Goal: Transaction & Acquisition: Purchase product/service

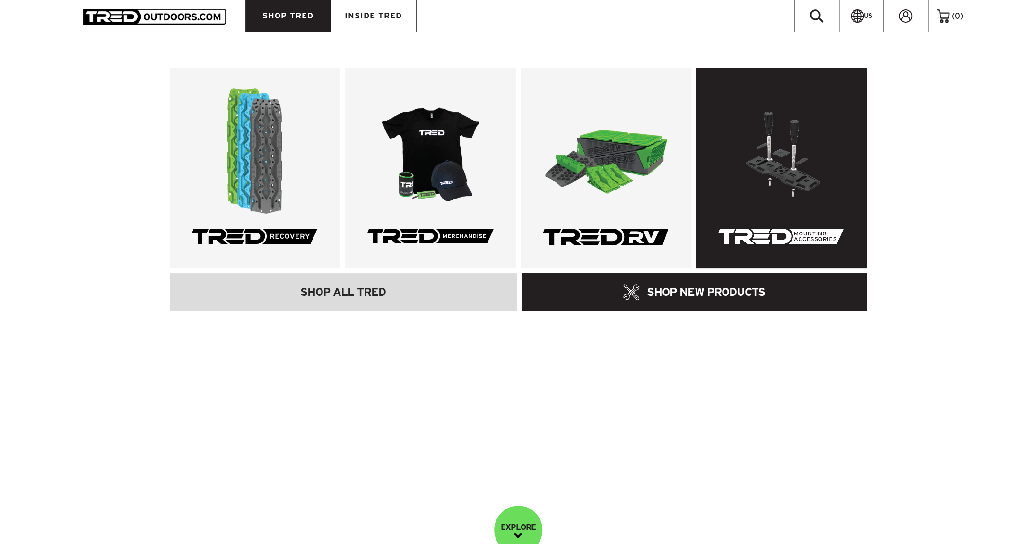
click at [817, 162] on img at bounding box center [781, 151] width 126 height 126
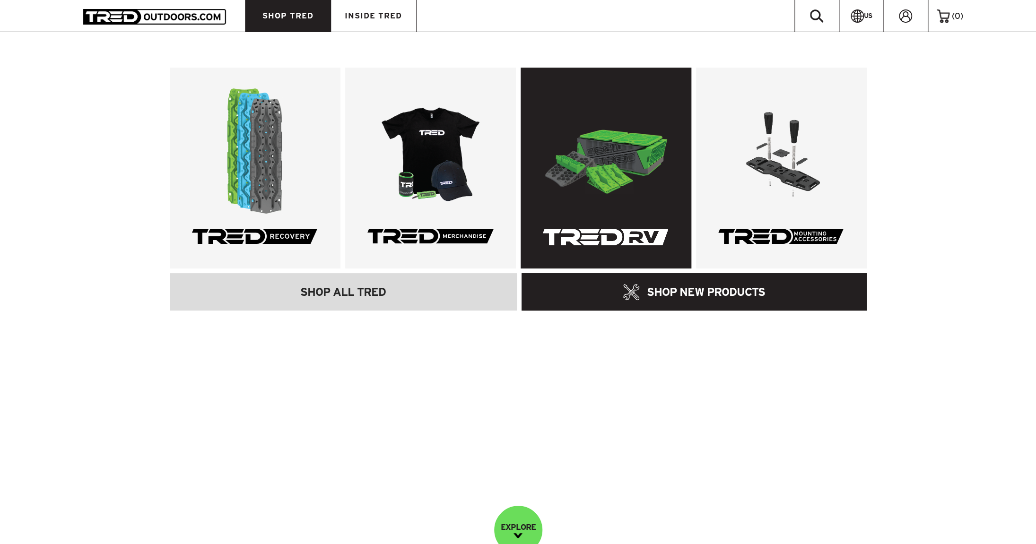
click at [589, 170] on img at bounding box center [605, 151] width 126 height 126
click at [599, 151] on img at bounding box center [605, 151] width 126 height 126
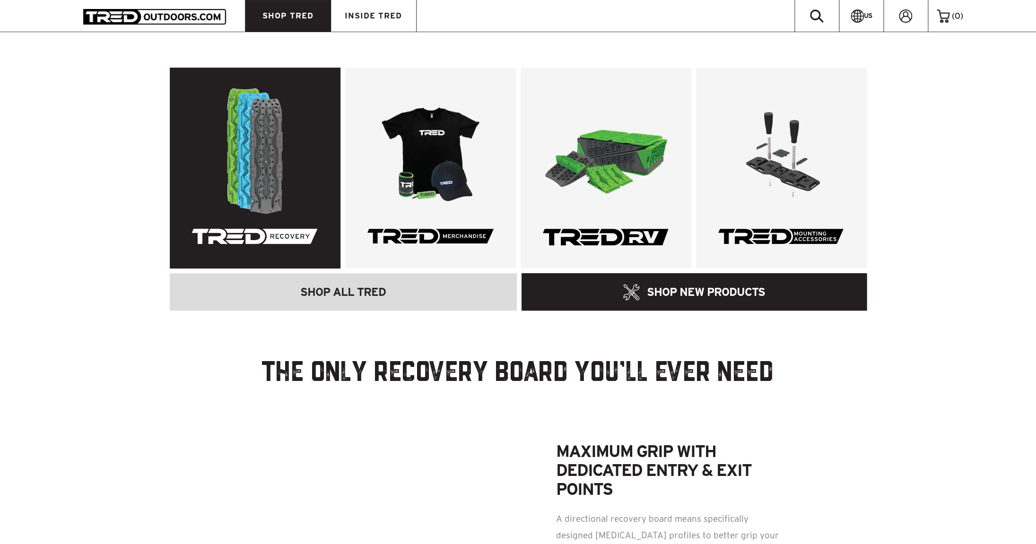
click at [261, 152] on img at bounding box center [255, 151] width 126 height 126
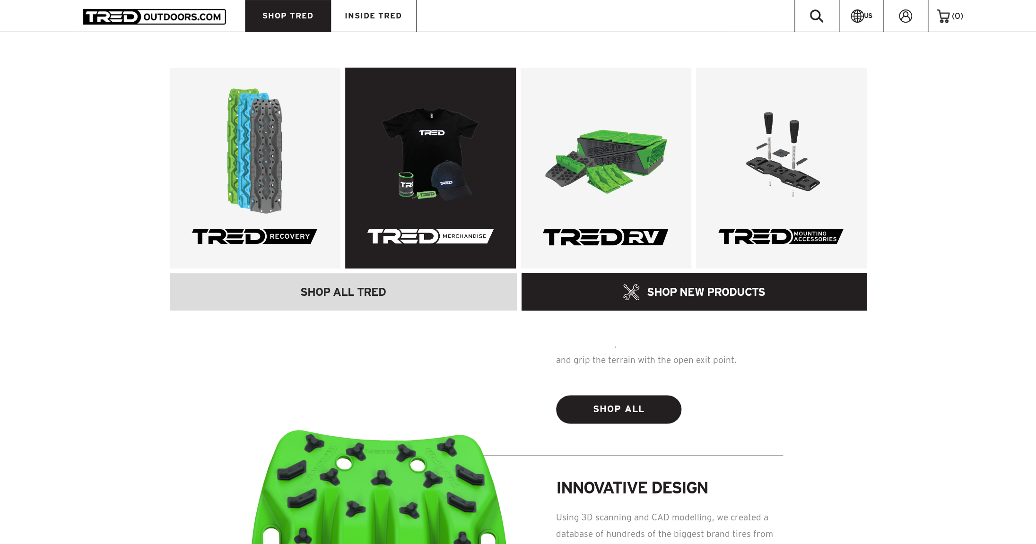
scroll to position [448, 0]
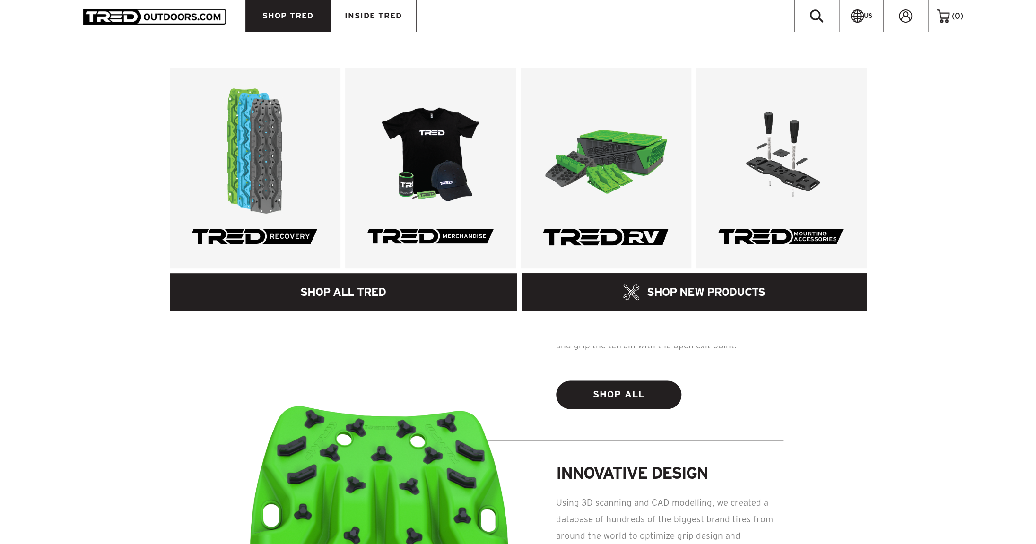
click at [344, 287] on link "SHOP ALL TRED" at bounding box center [344, 291] width 348 height 37
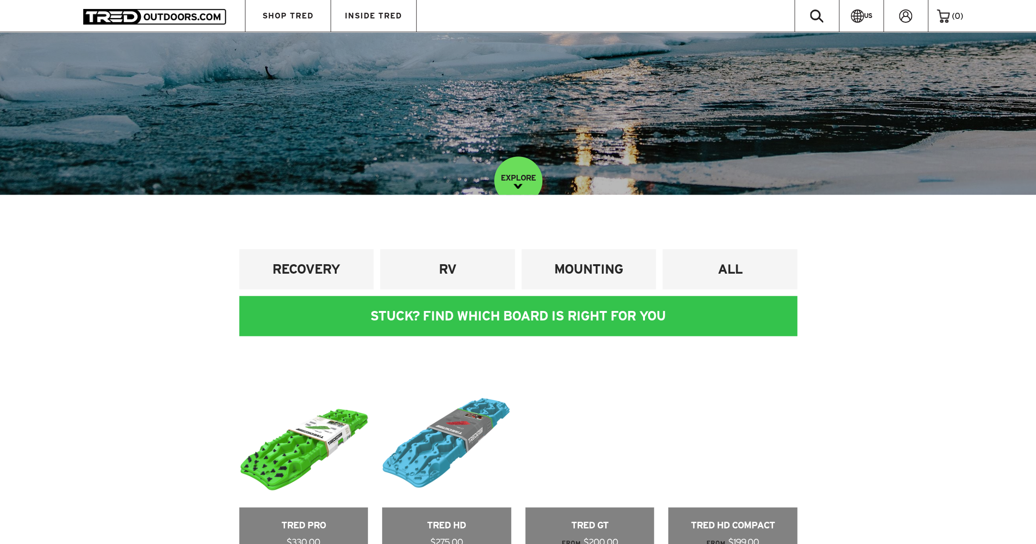
scroll to position [312, 0]
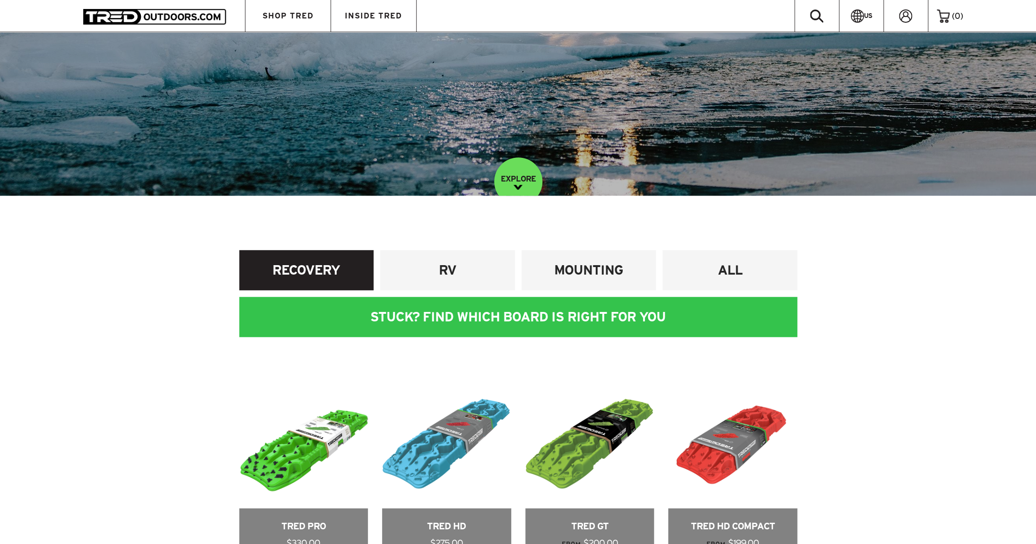
click at [341, 276] on h4 "RECOVERY" at bounding box center [306, 270] width 121 height 17
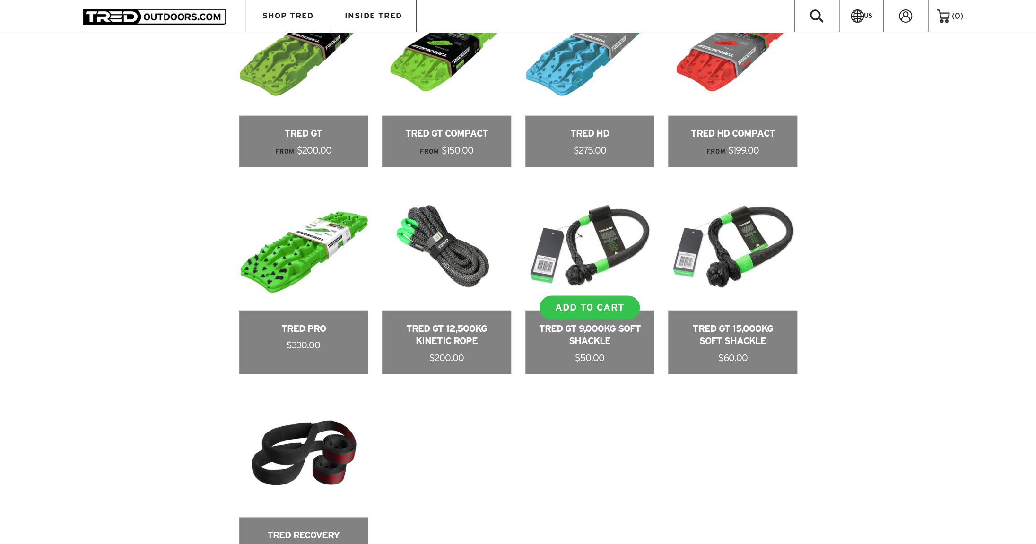
scroll to position [707, 0]
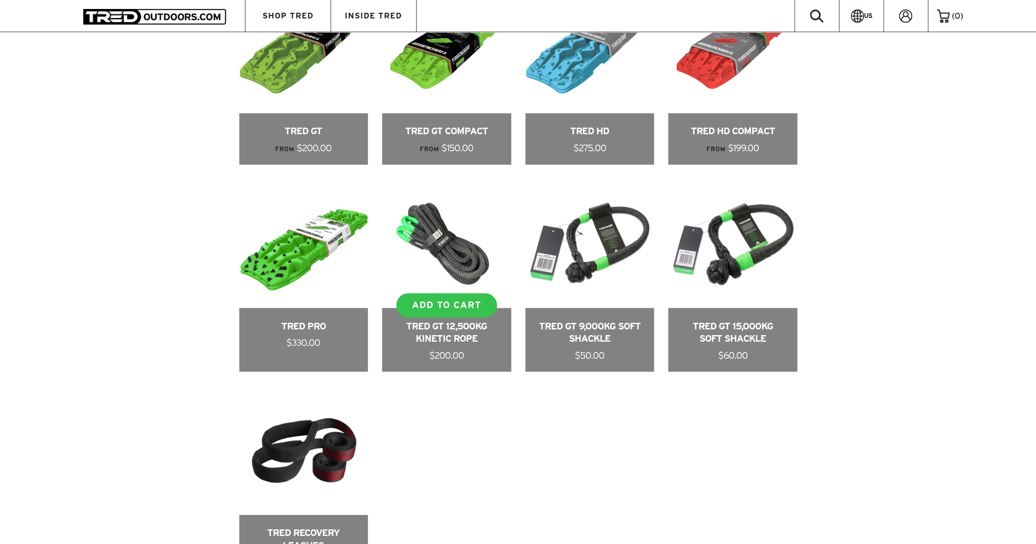
click at [457, 259] on link at bounding box center [446, 275] width 129 height 193
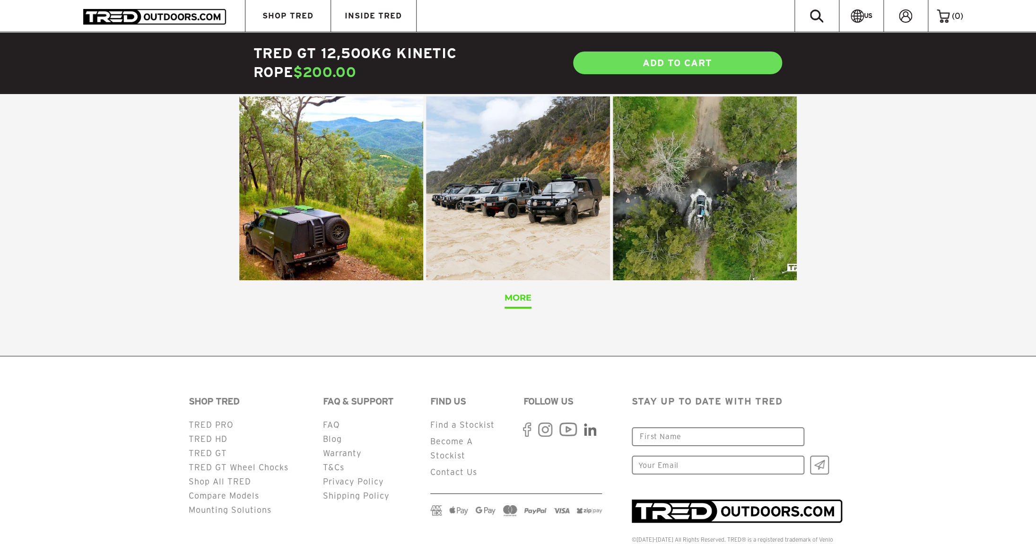
scroll to position [1839, 0]
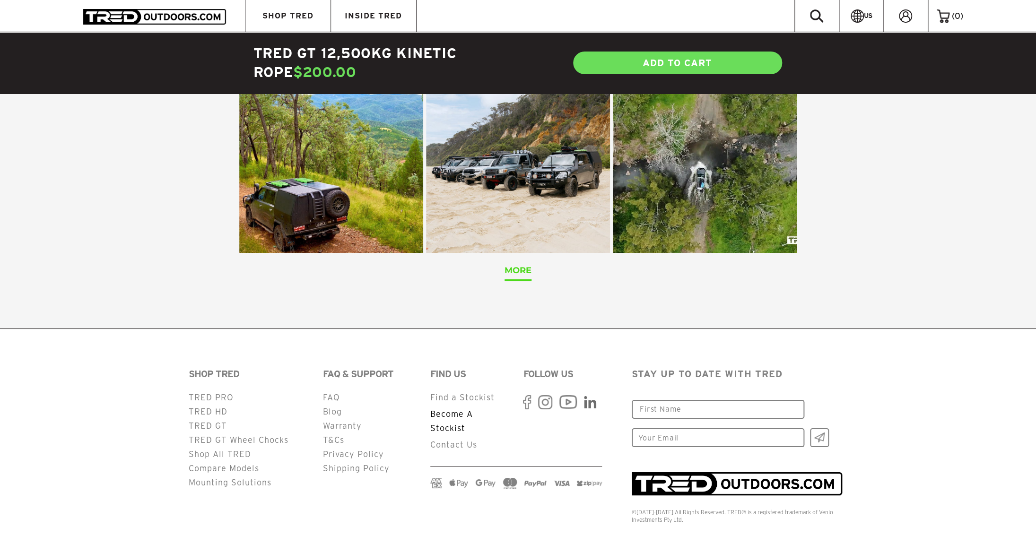
click at [452, 410] on link "Become A Stockist" at bounding box center [451, 421] width 43 height 23
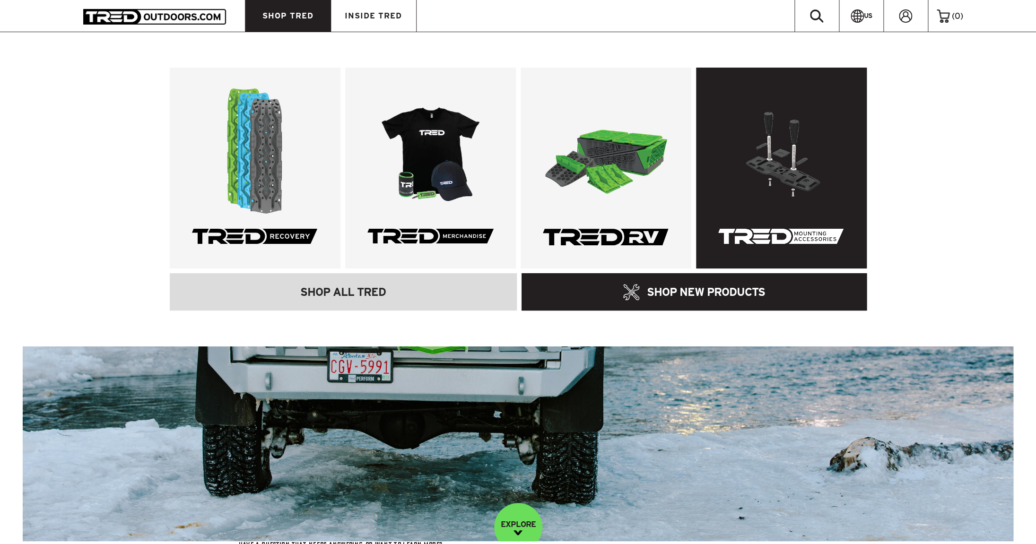
click at [767, 149] on img at bounding box center [781, 151] width 126 height 126
click at [765, 231] on link at bounding box center [781, 168] width 171 height 201
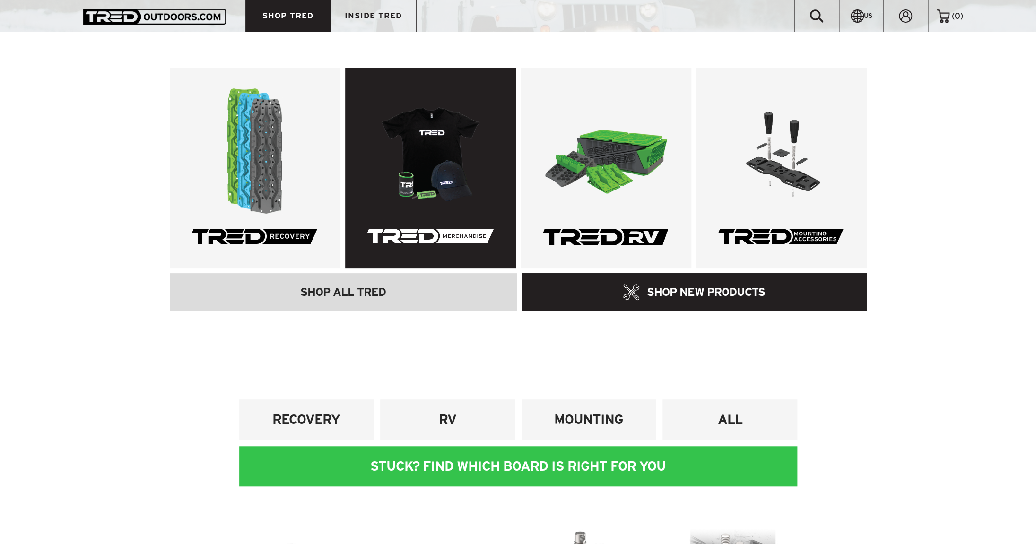
scroll to position [148, 0]
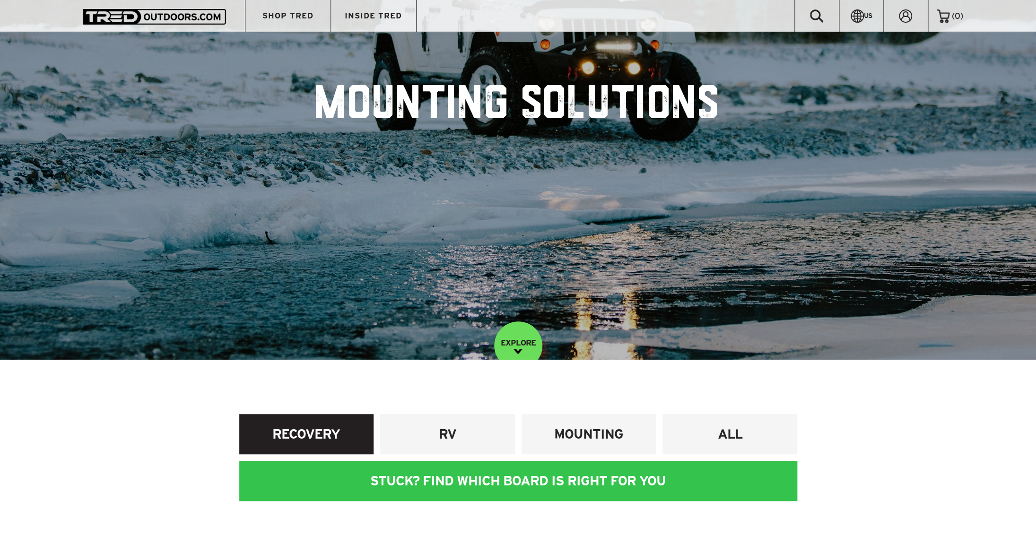
click at [323, 433] on h4 "RECOVERY" at bounding box center [306, 434] width 121 height 17
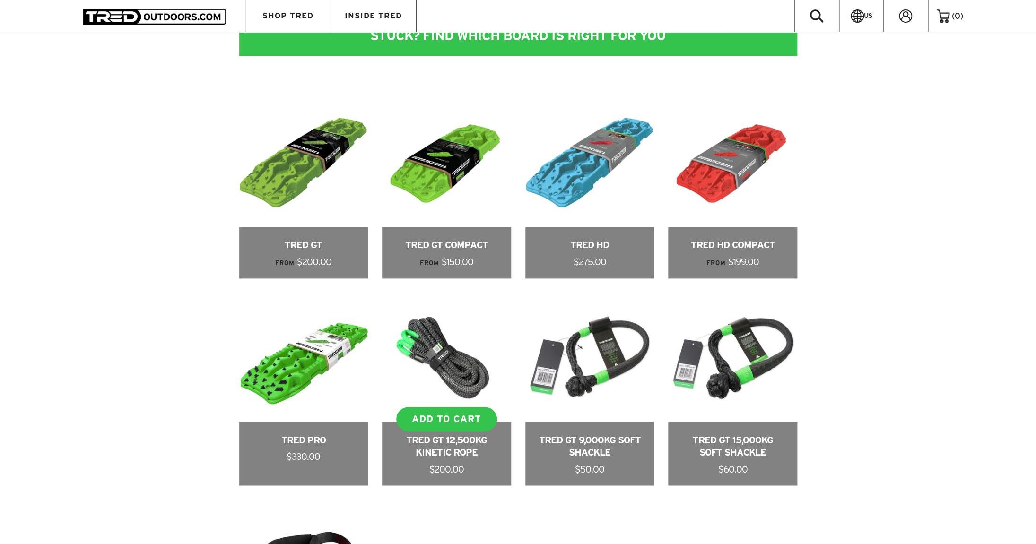
scroll to position [603, 0]
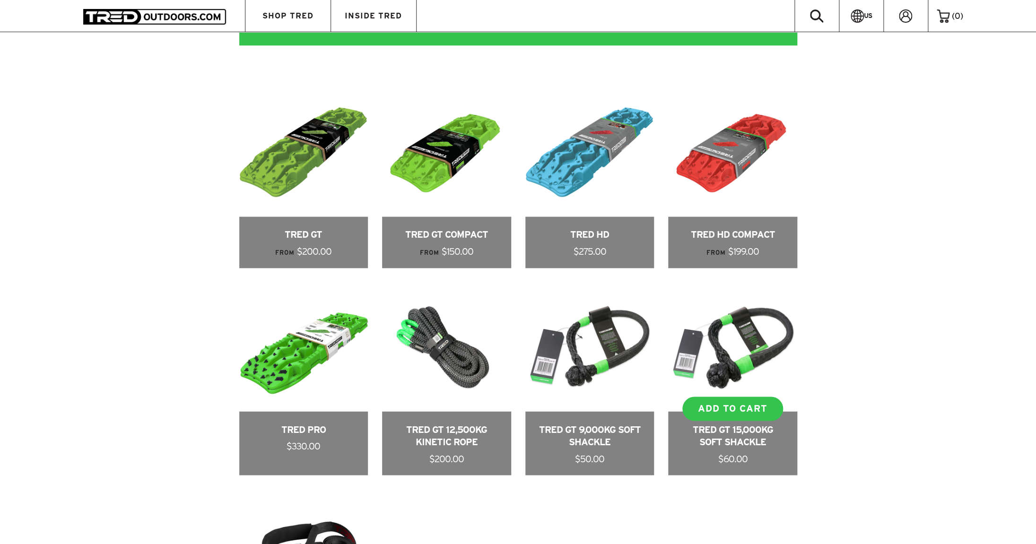
click at [727, 344] on link at bounding box center [732, 378] width 129 height 193
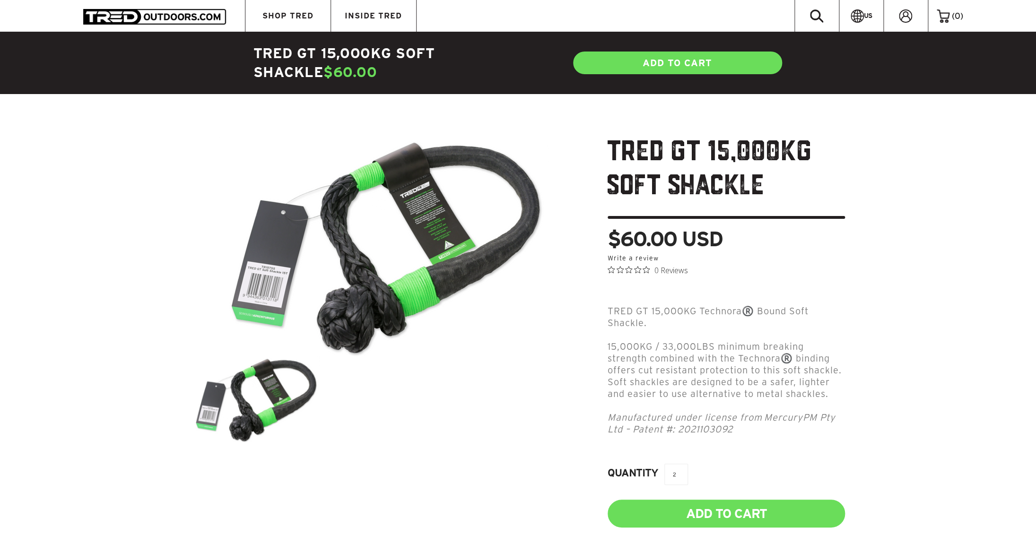
click at [681, 464] on input "2" at bounding box center [676, 474] width 24 height 21
click at [681, 464] on input "3" at bounding box center [676, 474] width 24 height 21
type input "4"
click at [681, 464] on input "4" at bounding box center [676, 474] width 24 height 21
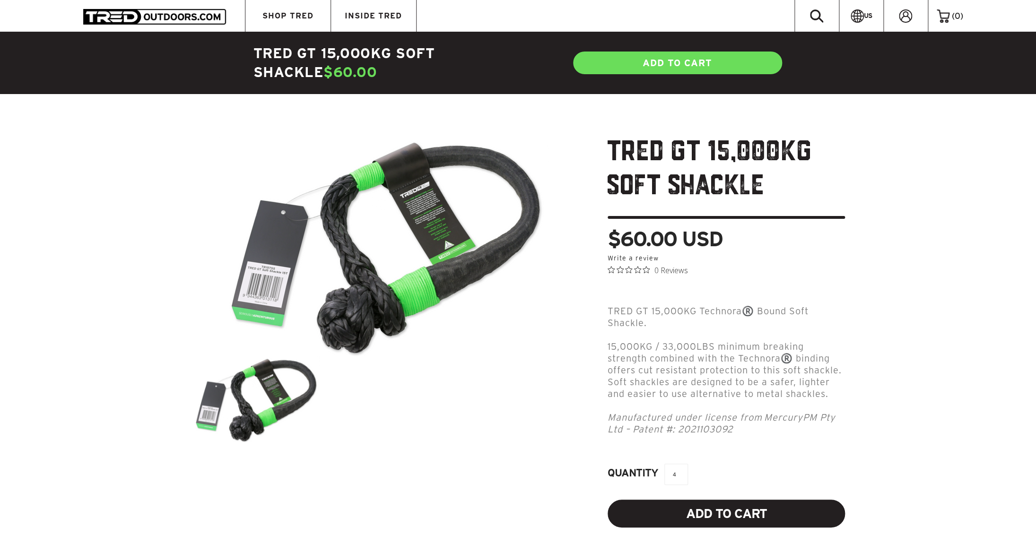
click at [721, 500] on input "Add to Cart" at bounding box center [726, 514] width 237 height 28
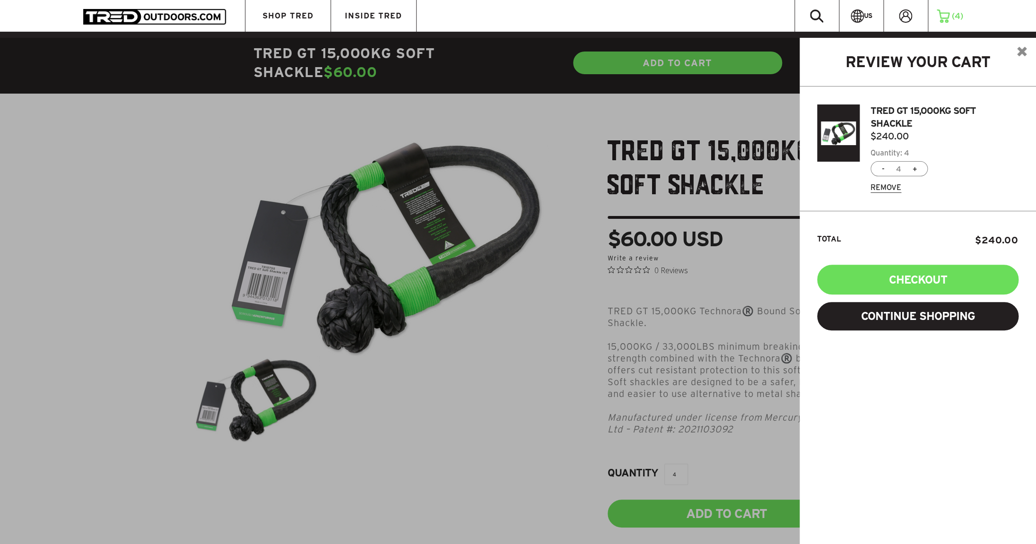
click at [1020, 50] on img at bounding box center [1021, 51] width 9 height 9
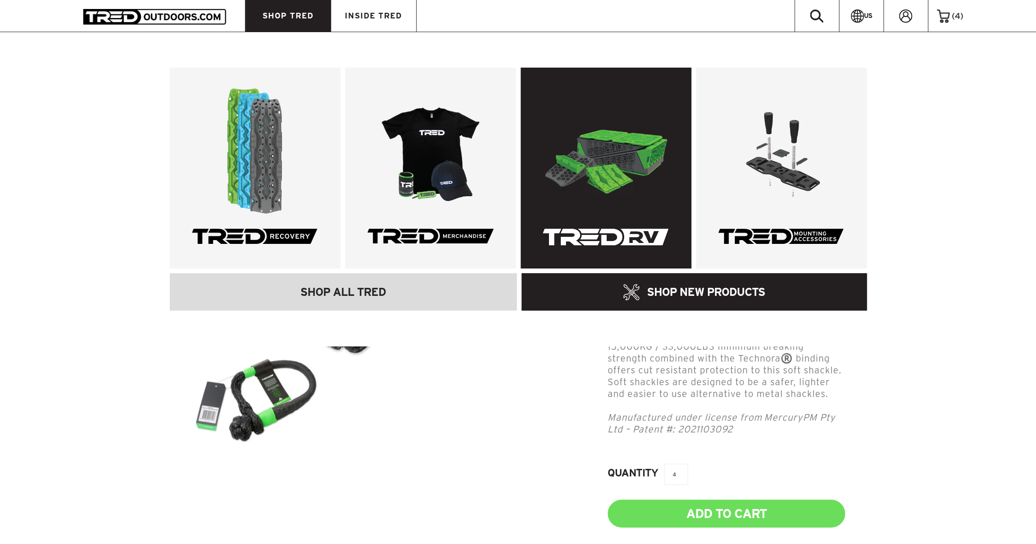
click at [593, 185] on img at bounding box center [605, 151] width 126 height 126
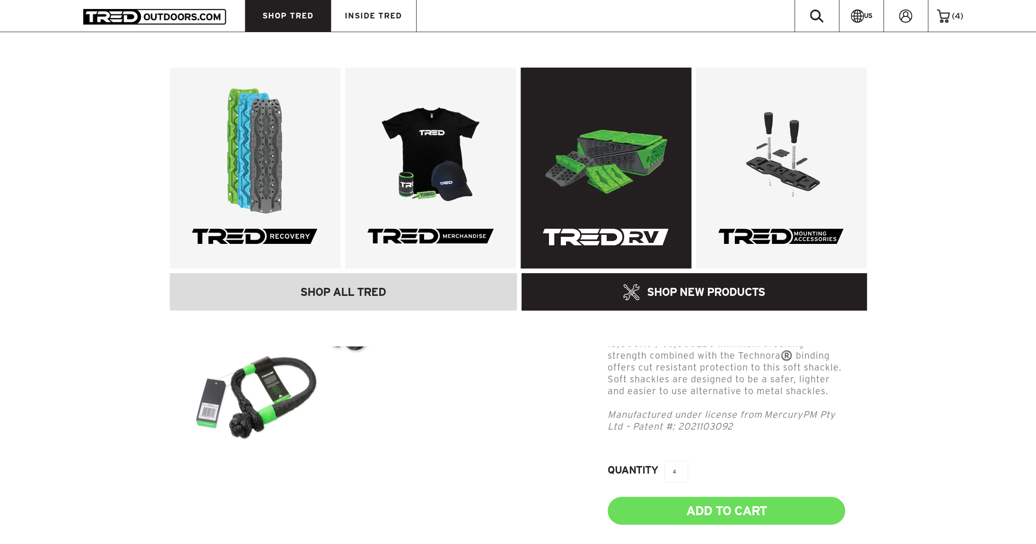
click at [576, 163] on img at bounding box center [605, 151] width 126 height 126
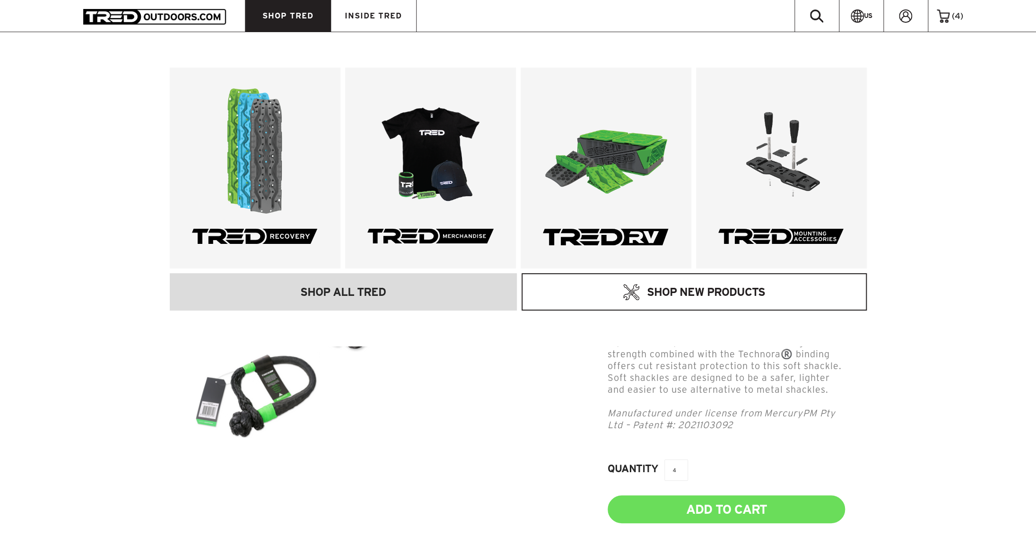
click at [663, 282] on link "SHOP NEW PRODUCTS" at bounding box center [694, 291] width 345 height 37
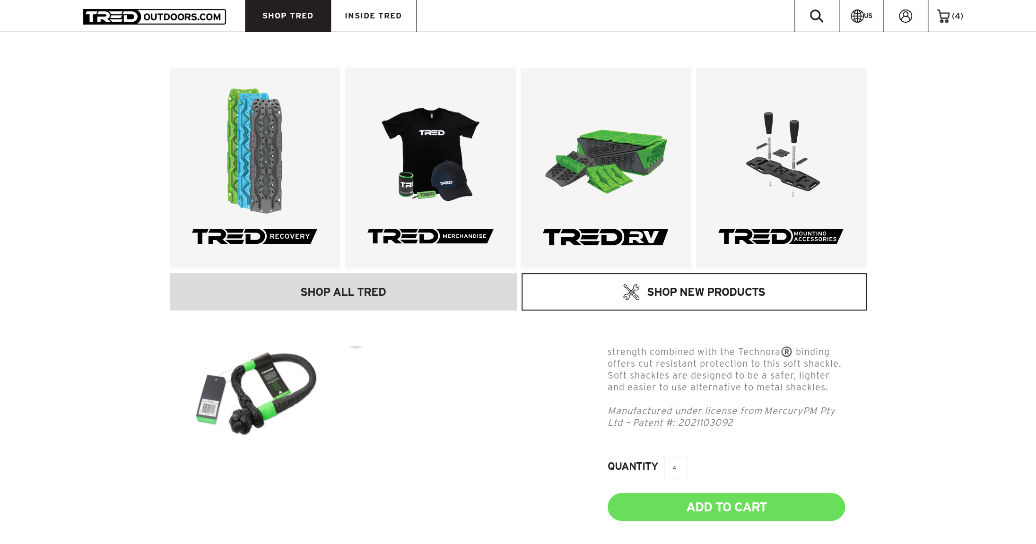
scroll to position [2, 0]
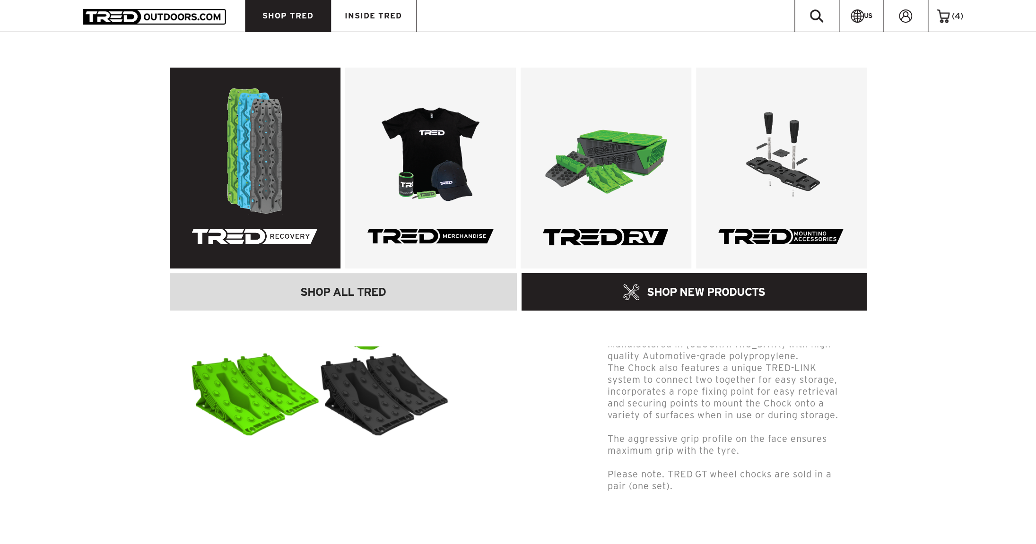
click at [293, 172] on img at bounding box center [255, 151] width 126 height 126
click at [263, 160] on img at bounding box center [255, 151] width 126 height 126
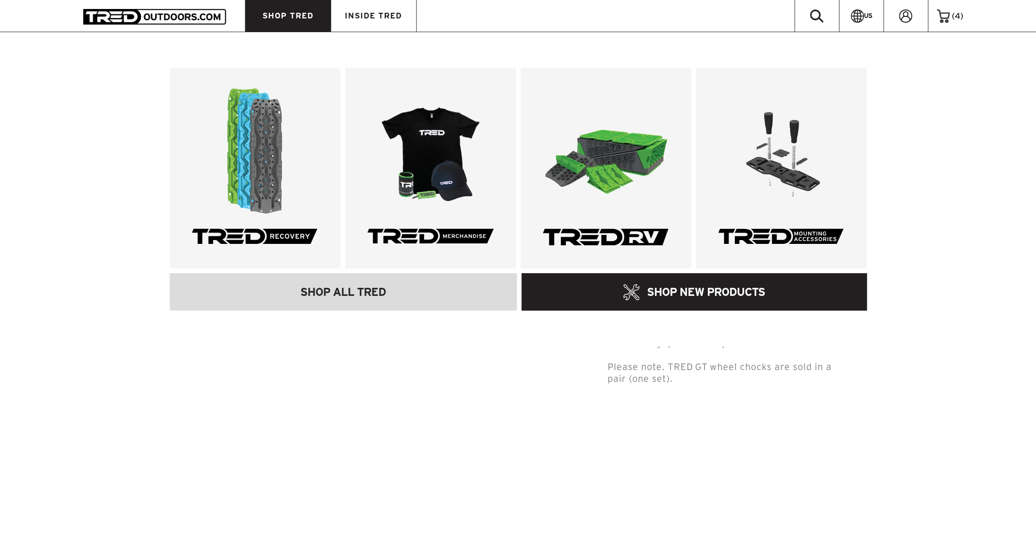
scroll to position [100, 0]
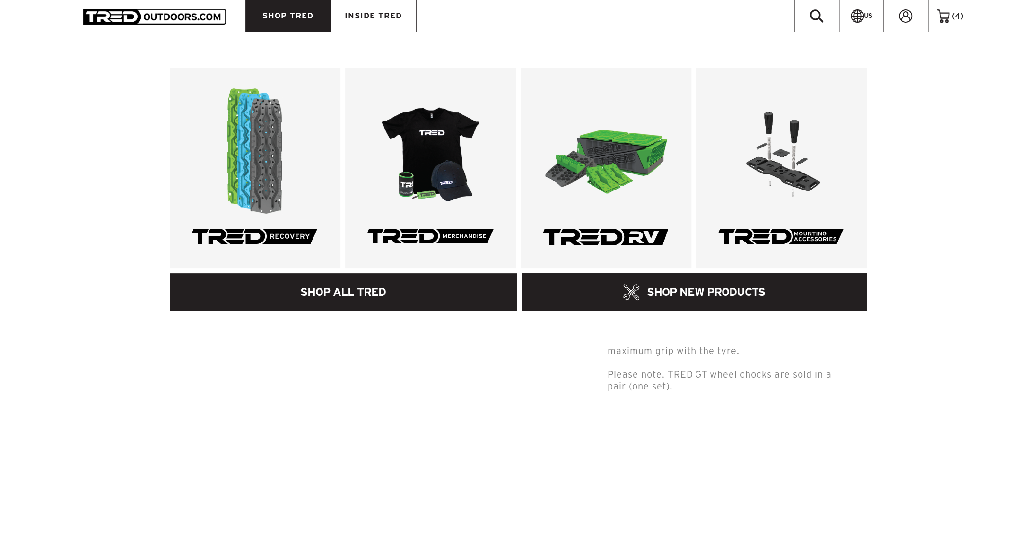
click at [345, 299] on link "SHOP ALL TRED" at bounding box center [344, 291] width 348 height 37
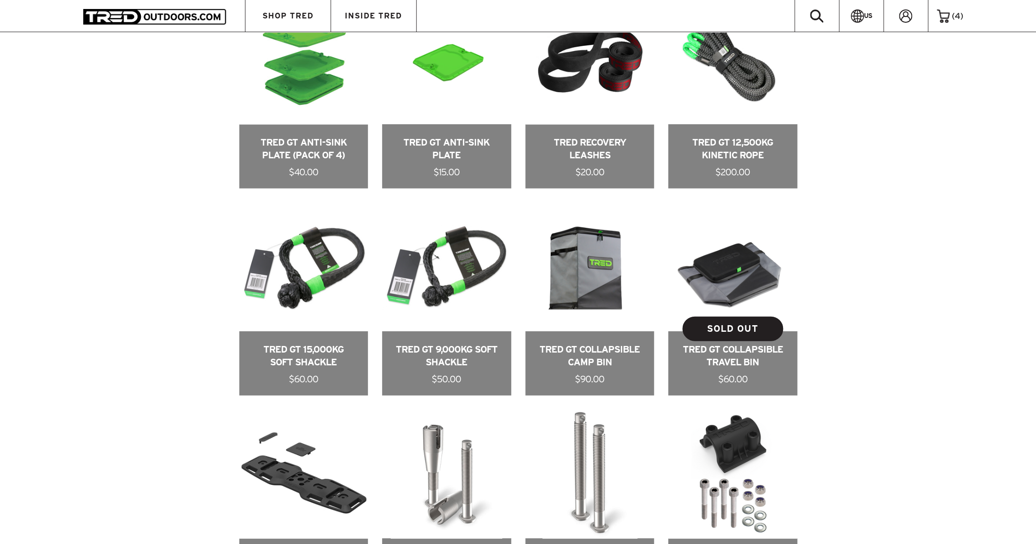
scroll to position [1093, 0]
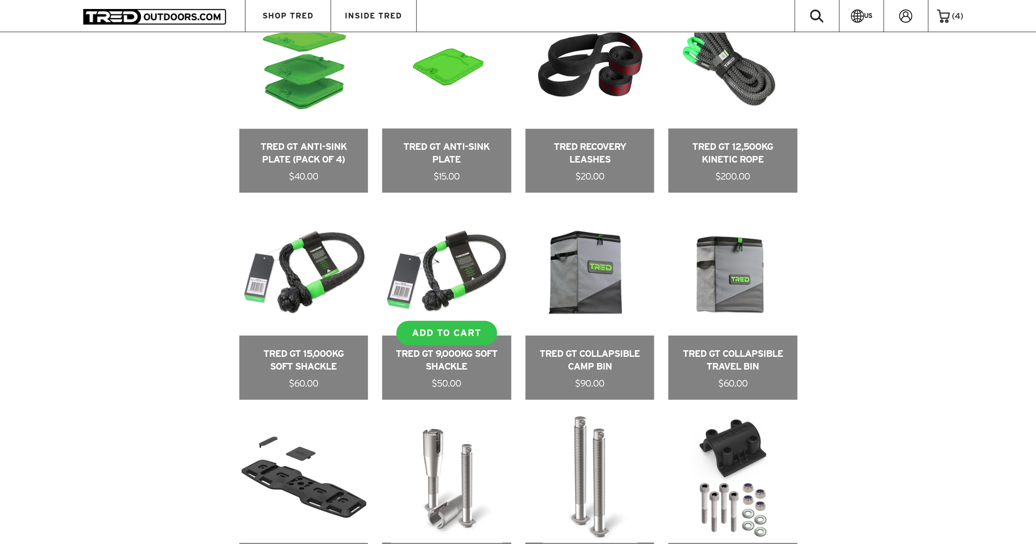
click at [451, 285] on link at bounding box center [446, 303] width 129 height 193
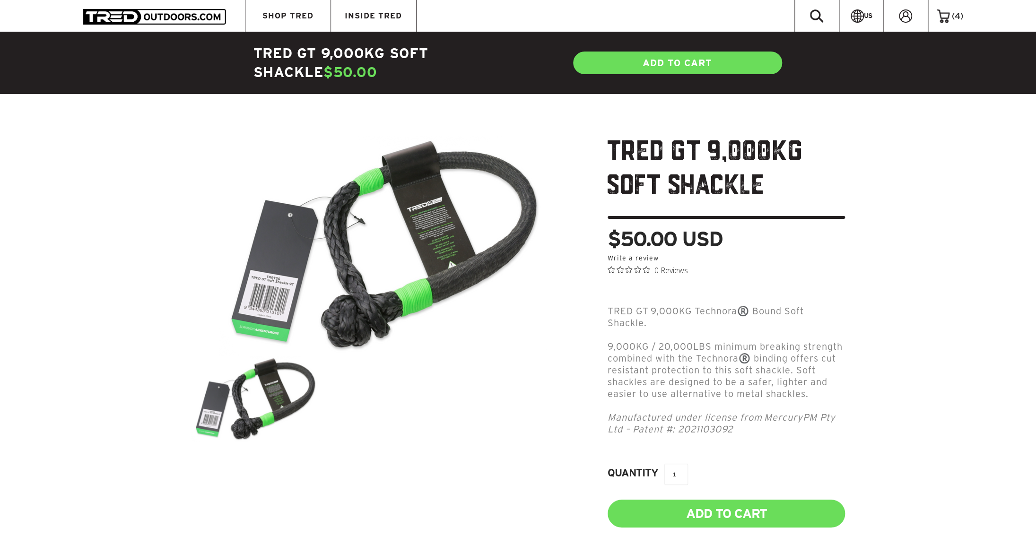
click at [948, 12] on img at bounding box center [943, 15] width 13 height 13
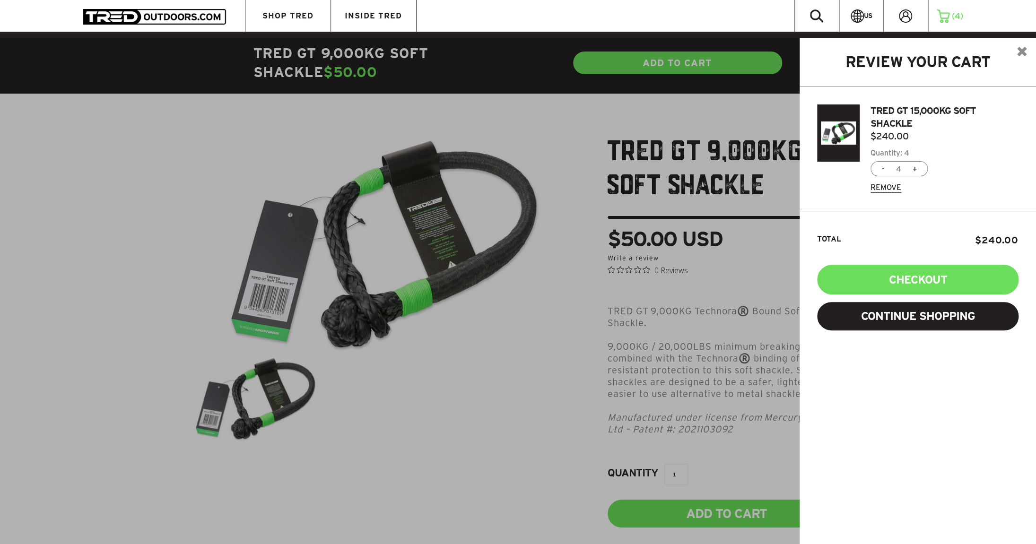
click at [561, 148] on div at bounding box center [518, 310] width 1036 height 544
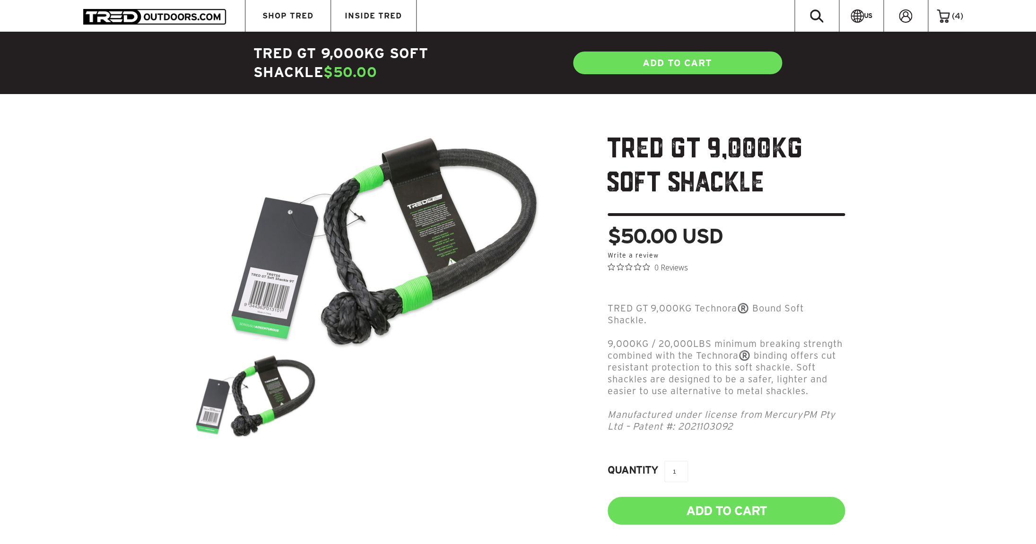
scroll to position [2, 0]
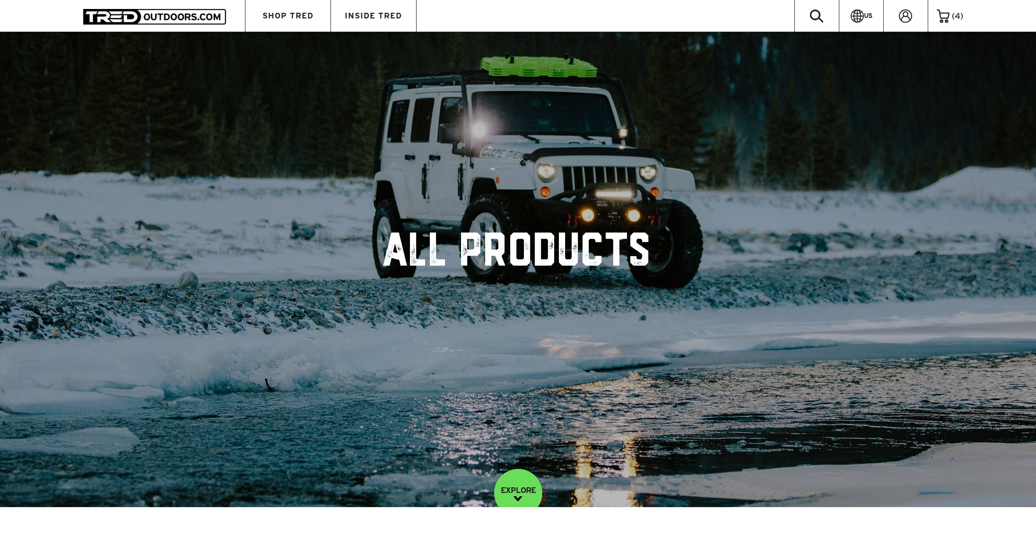
scroll to position [1093, 0]
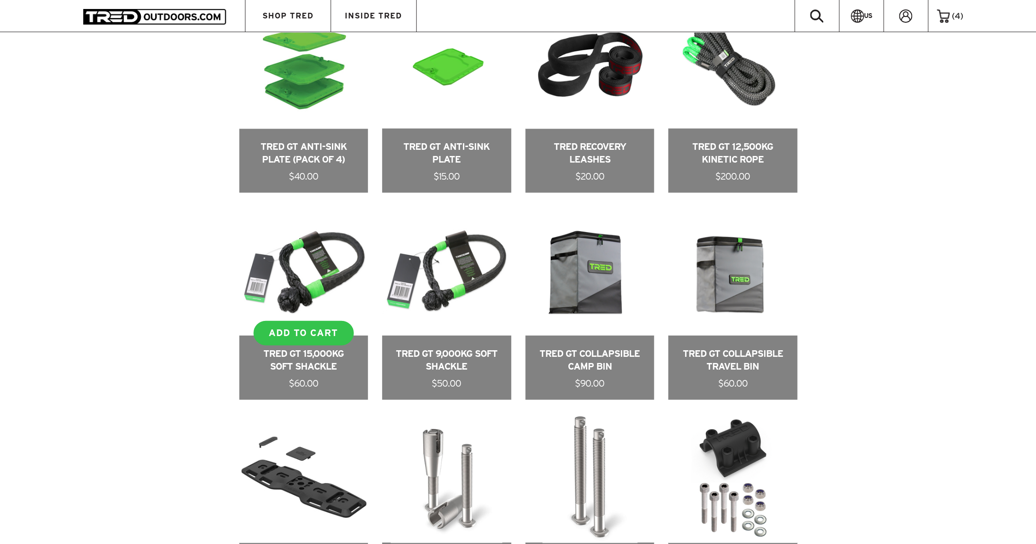
click at [327, 269] on link at bounding box center [303, 303] width 129 height 193
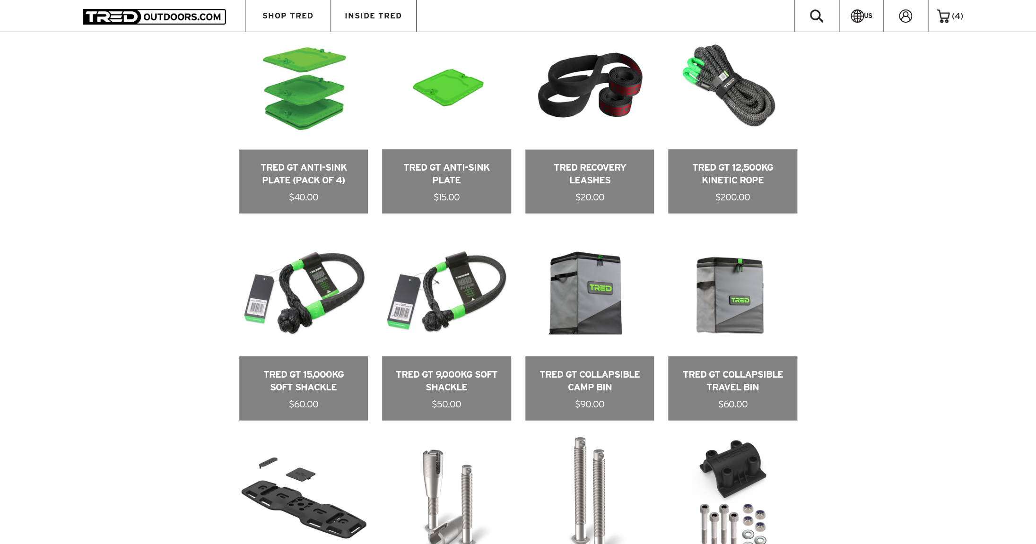
scroll to position [1087, 0]
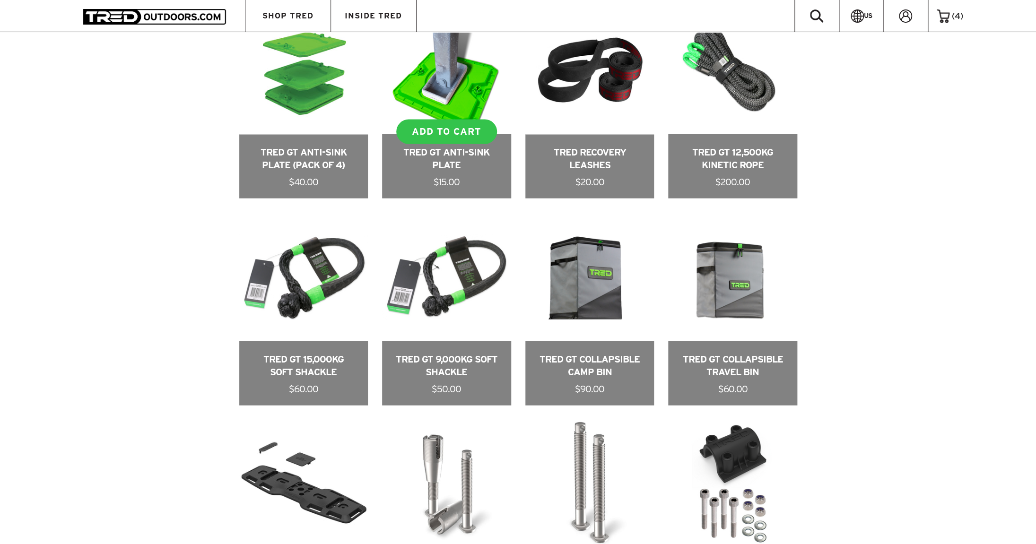
click at [451, 102] on link at bounding box center [446, 102] width 129 height 193
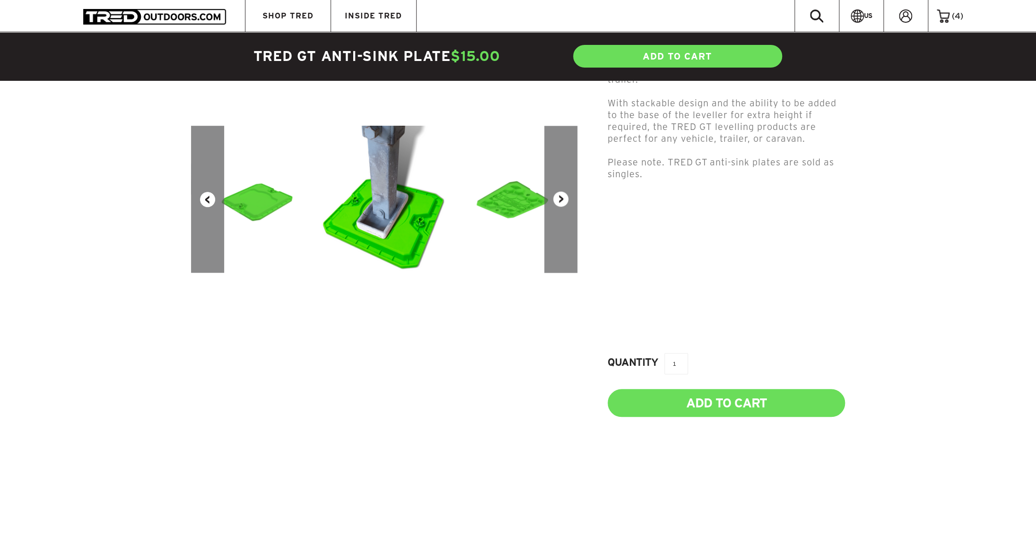
scroll to position [277, 0]
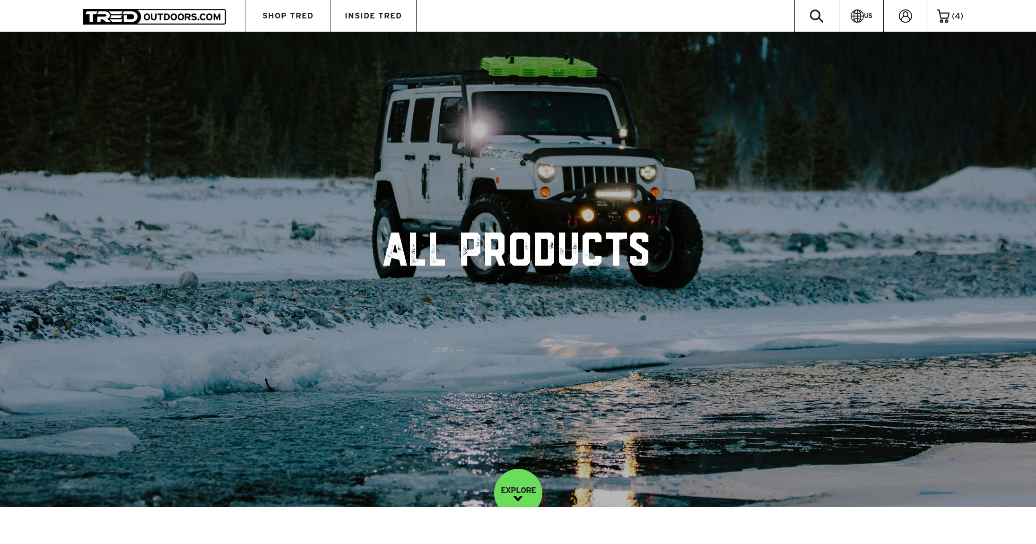
scroll to position [1087, 0]
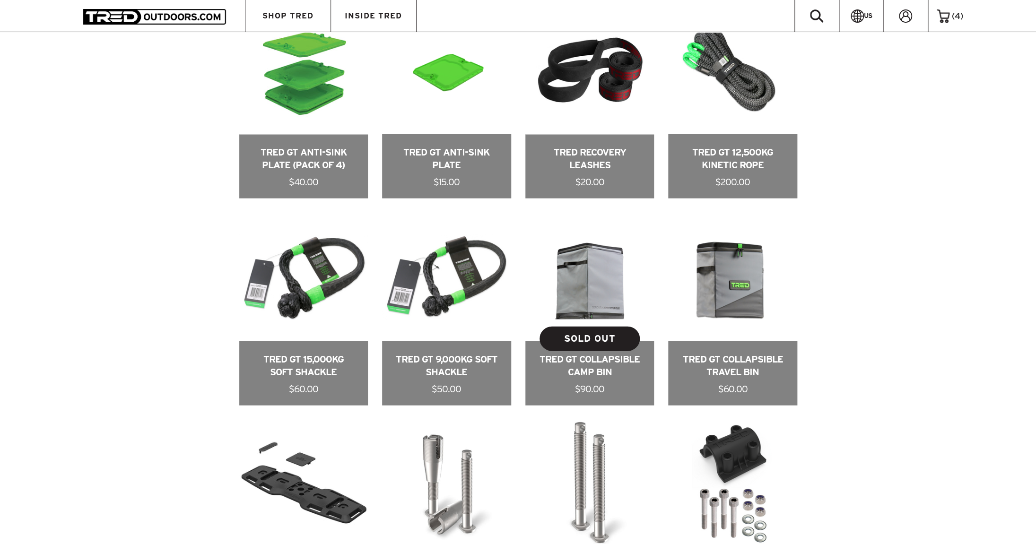
click at [595, 370] on link at bounding box center [589, 309] width 129 height 193
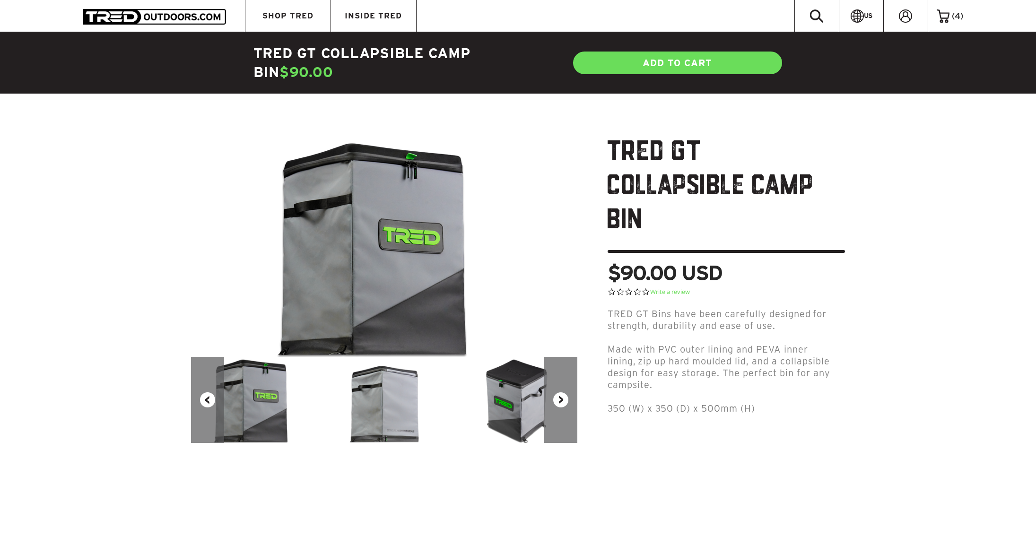
scroll to position [14, 0]
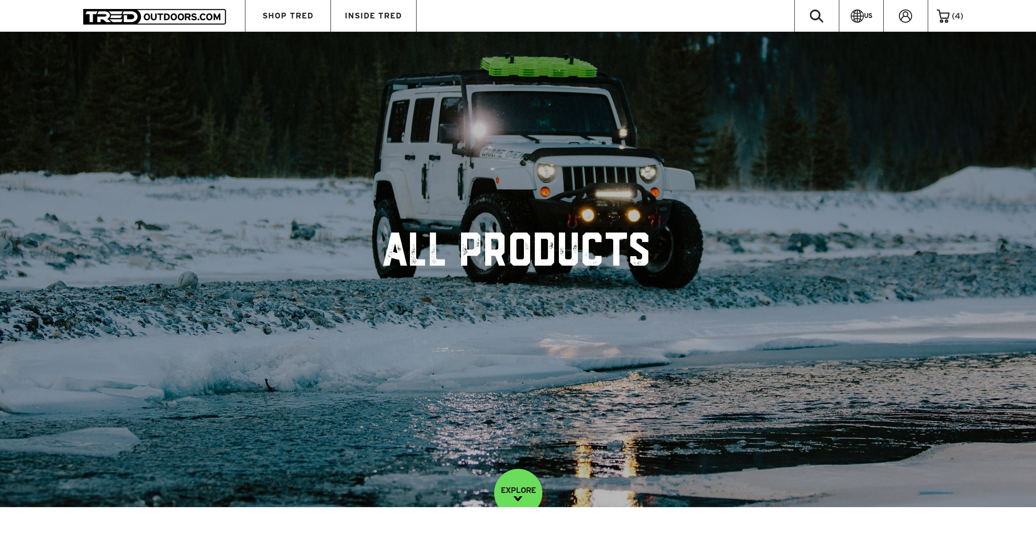
scroll to position [1087, 0]
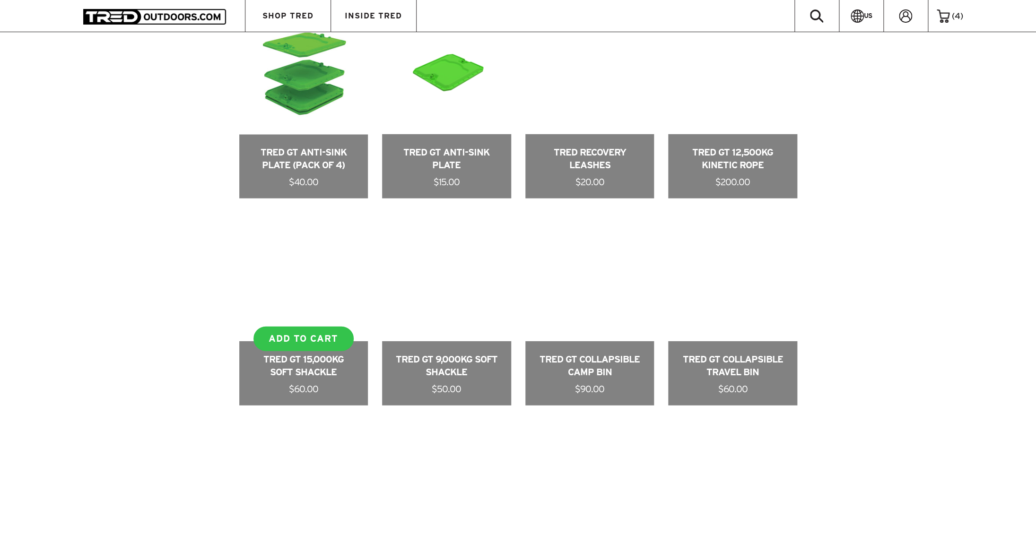
click at [288, 390] on link at bounding box center [303, 309] width 129 height 193
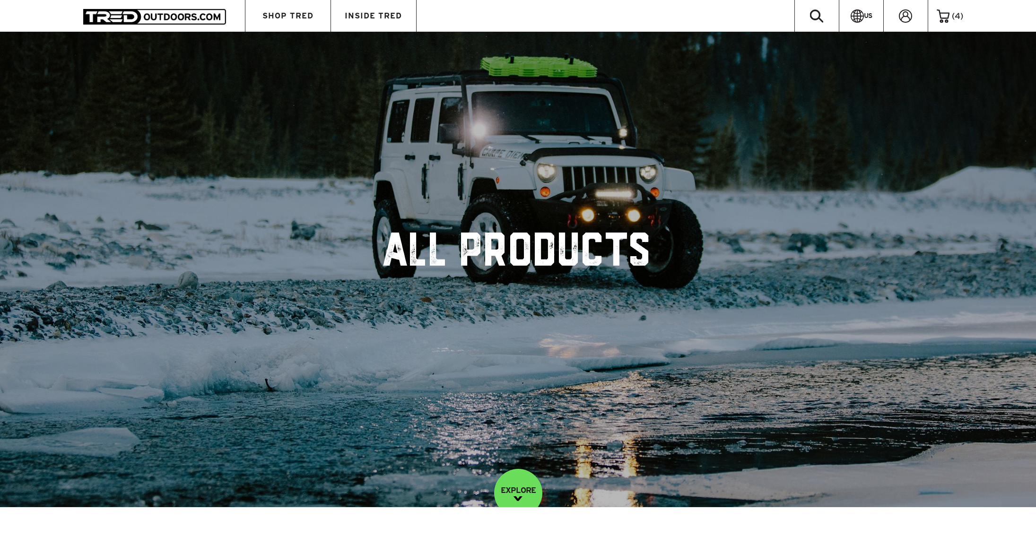
scroll to position [1087, 0]
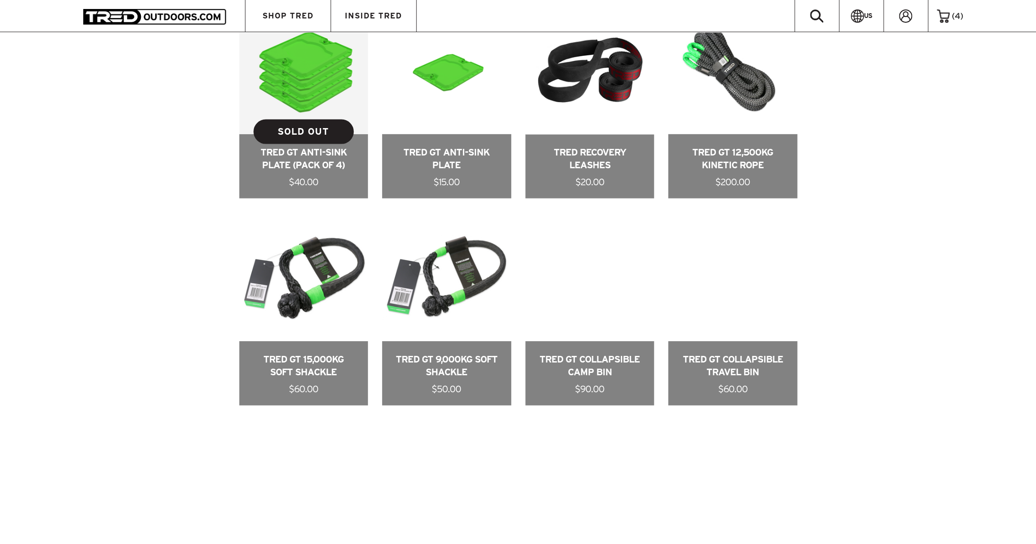
click at [315, 178] on link at bounding box center [303, 102] width 129 height 193
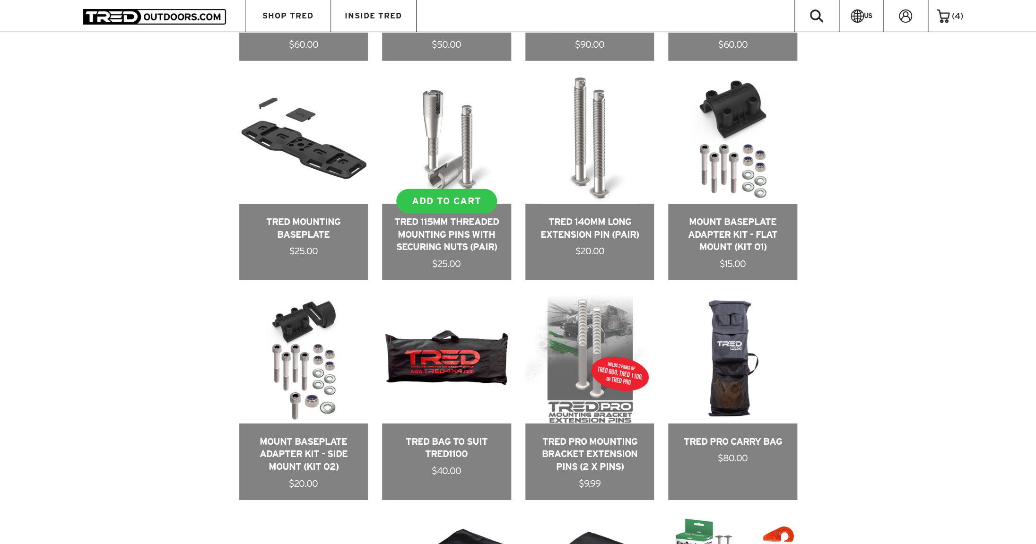
scroll to position [1430, 0]
